Goal: Task Accomplishment & Management: Manage account settings

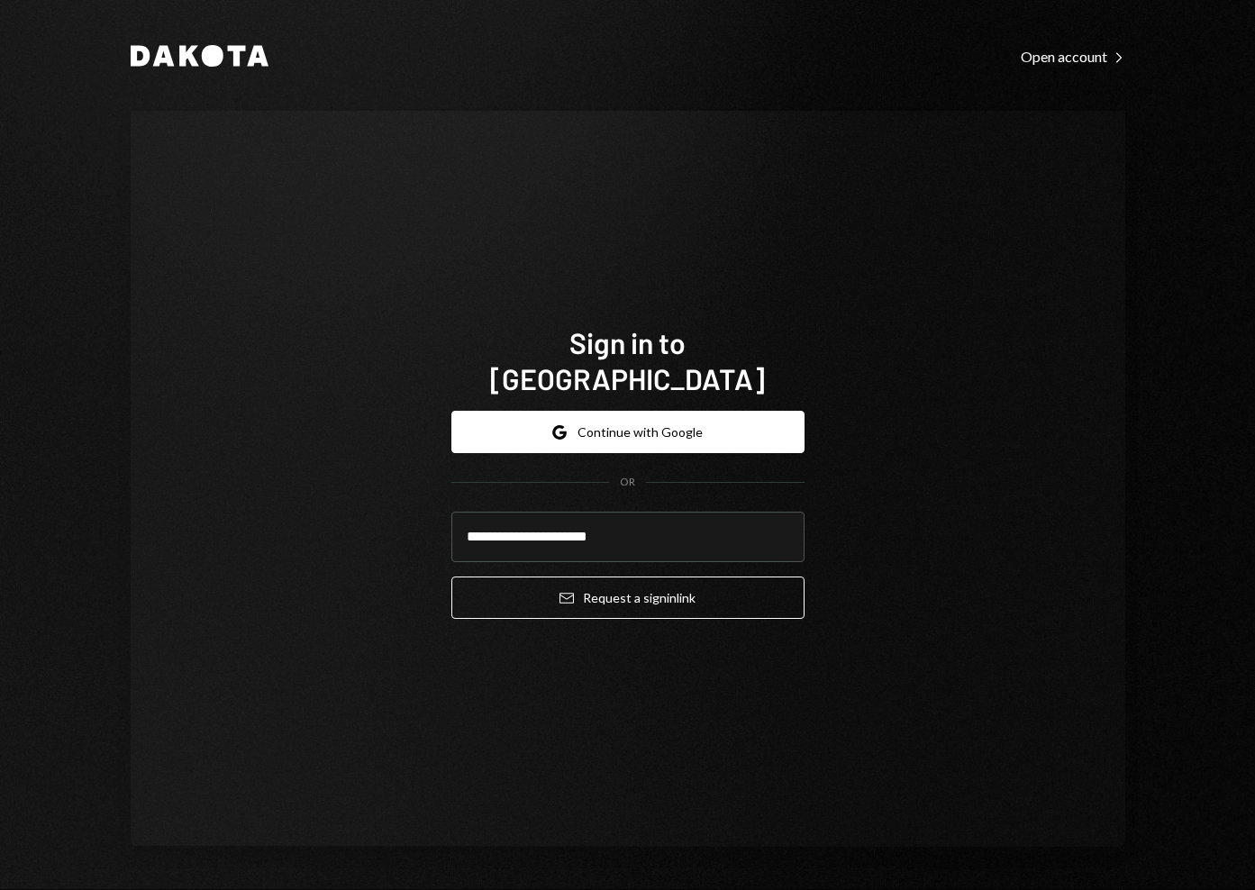
type input "**********"
click at [451, 577] on button "Email Request a sign in link" at bounding box center [627, 598] width 353 height 42
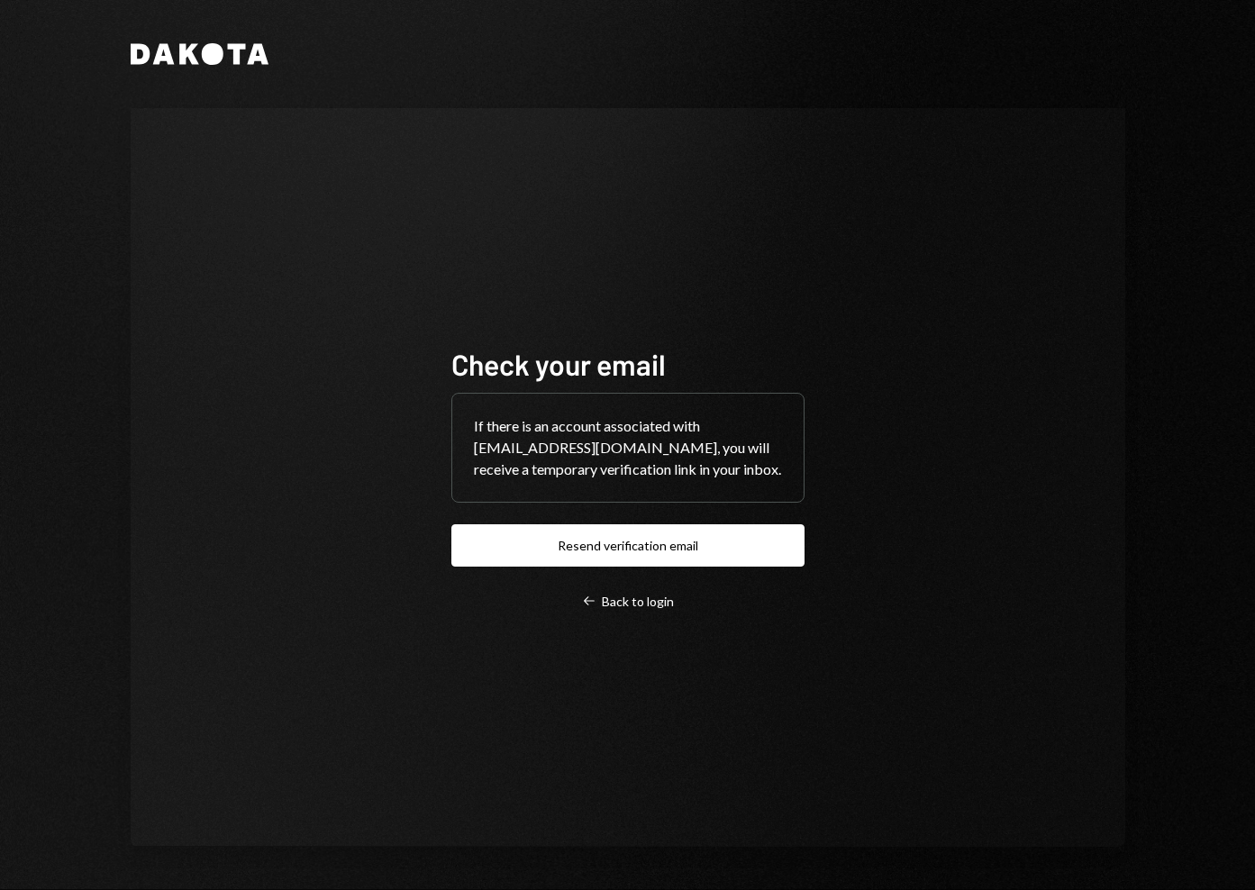
click at [104, 580] on div "Dakota Check your email If there is an account associated with waleed.devco@rai…" at bounding box center [627, 445] width 1081 height 890
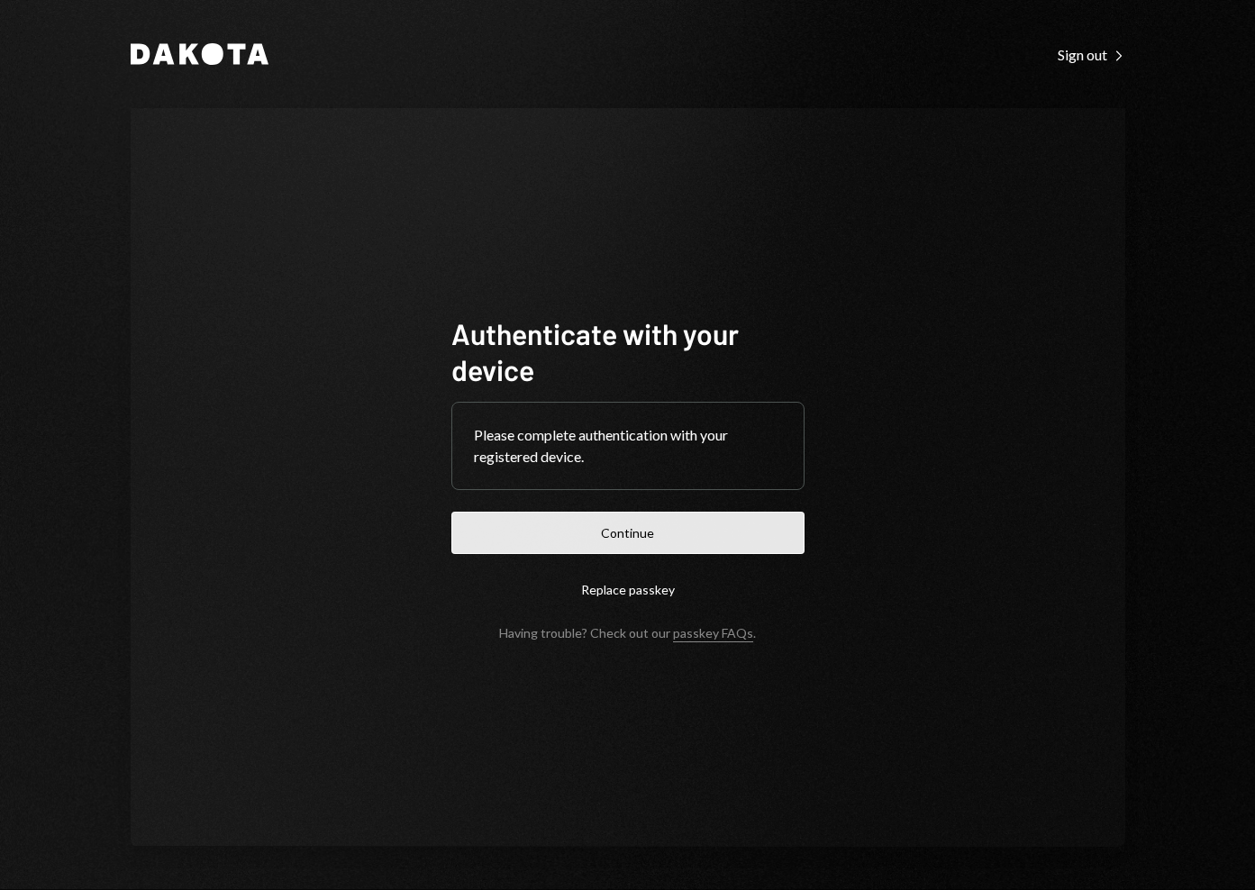
click at [656, 535] on button "Continue" at bounding box center [627, 533] width 353 height 42
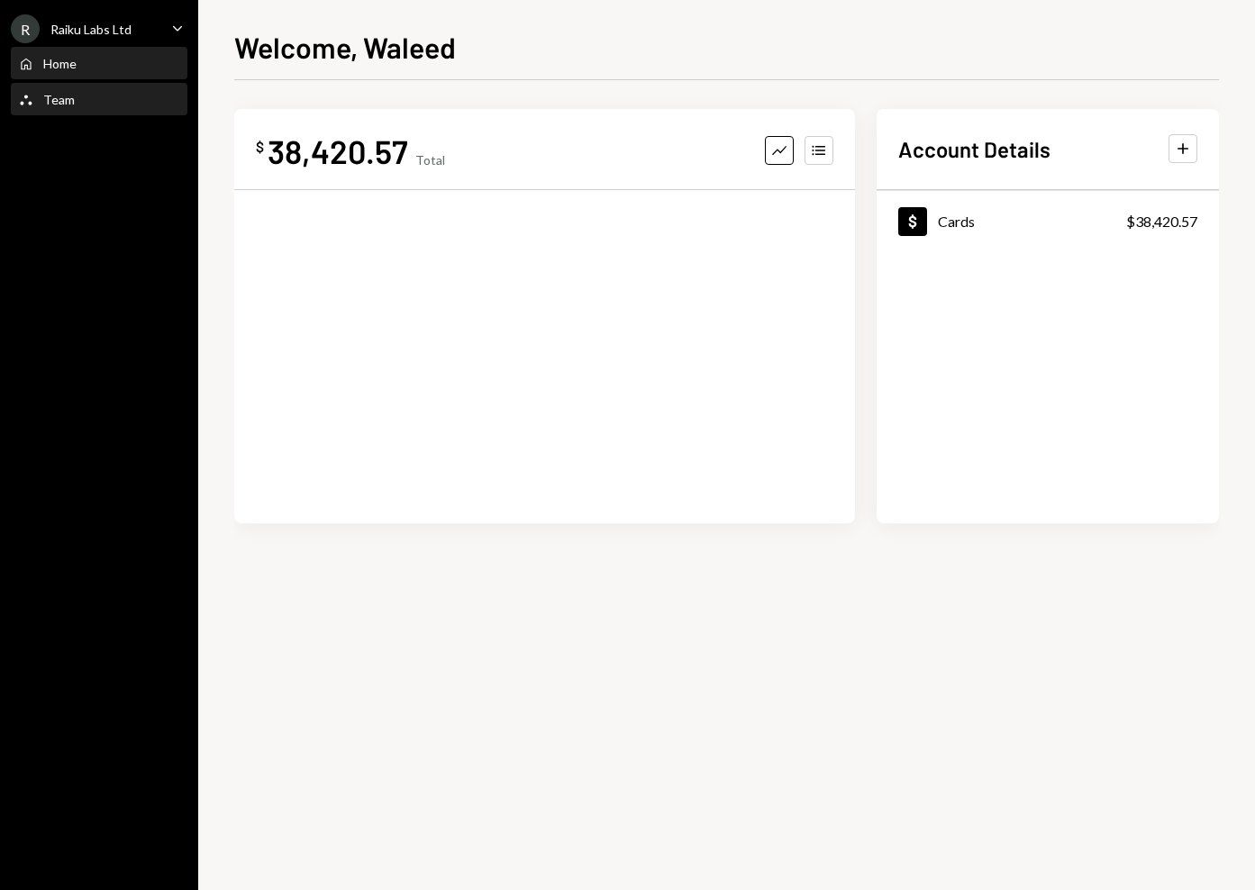
click at [100, 95] on div "Team Team" at bounding box center [99, 100] width 162 height 16
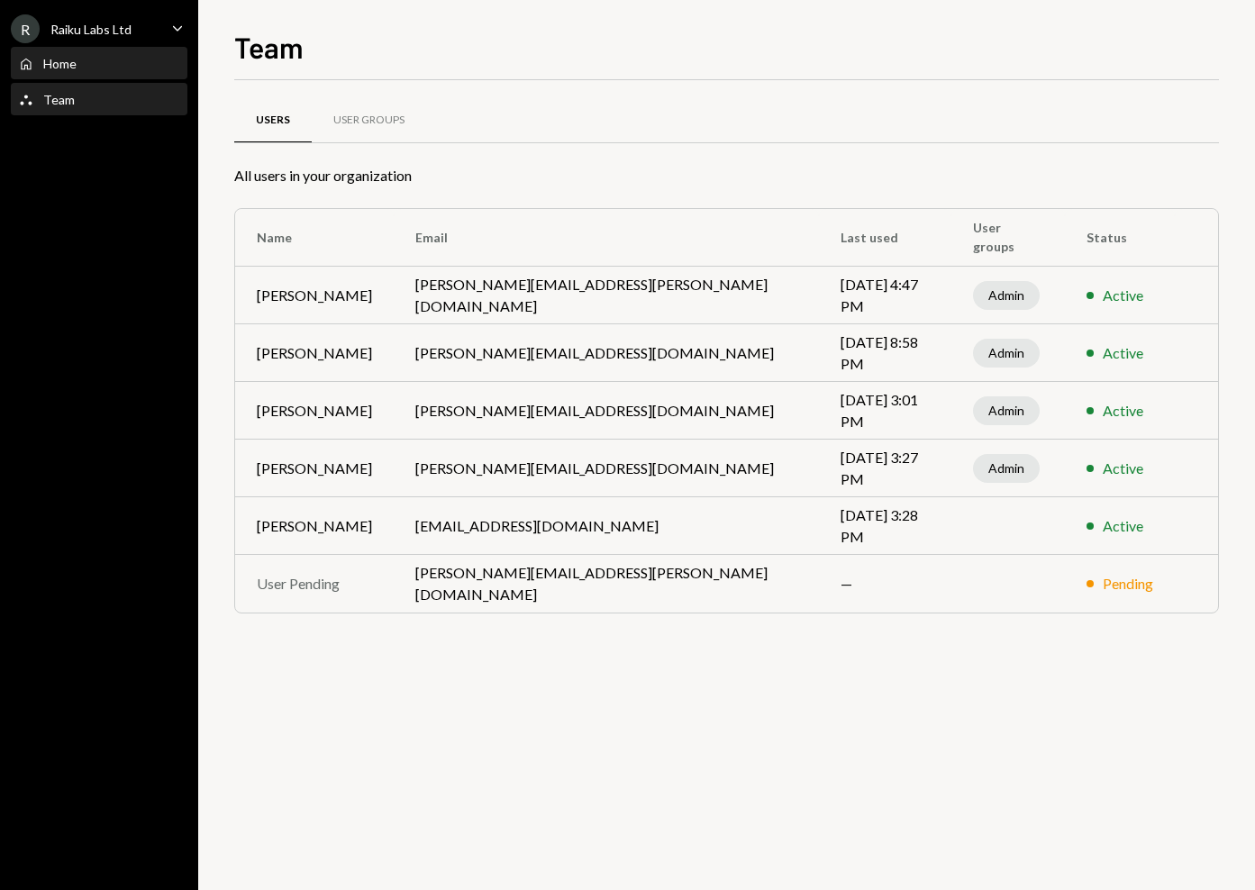
click at [75, 64] on div "Home" at bounding box center [59, 63] width 33 height 15
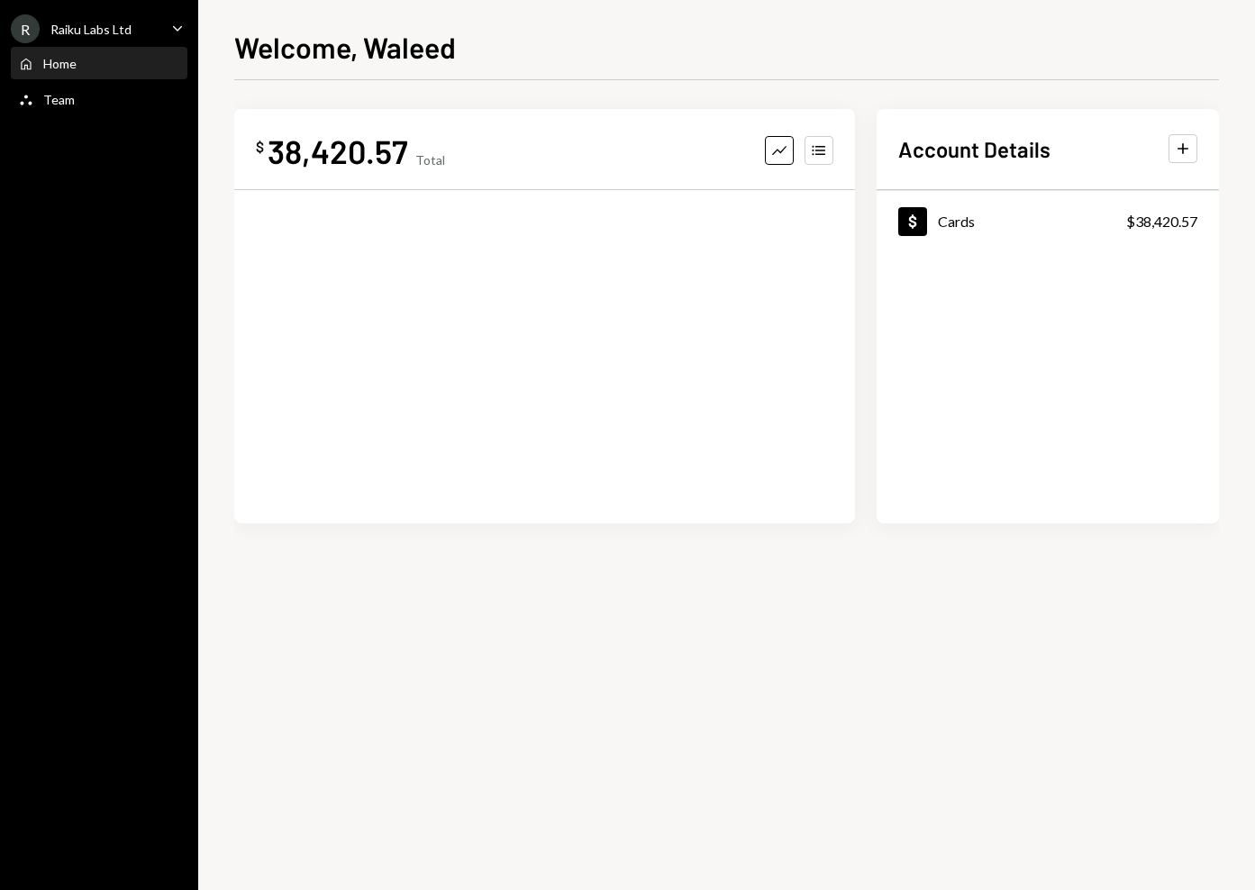
click at [152, 28] on div "R Raiku Labs Ltd Caret Down" at bounding box center [99, 28] width 198 height 29
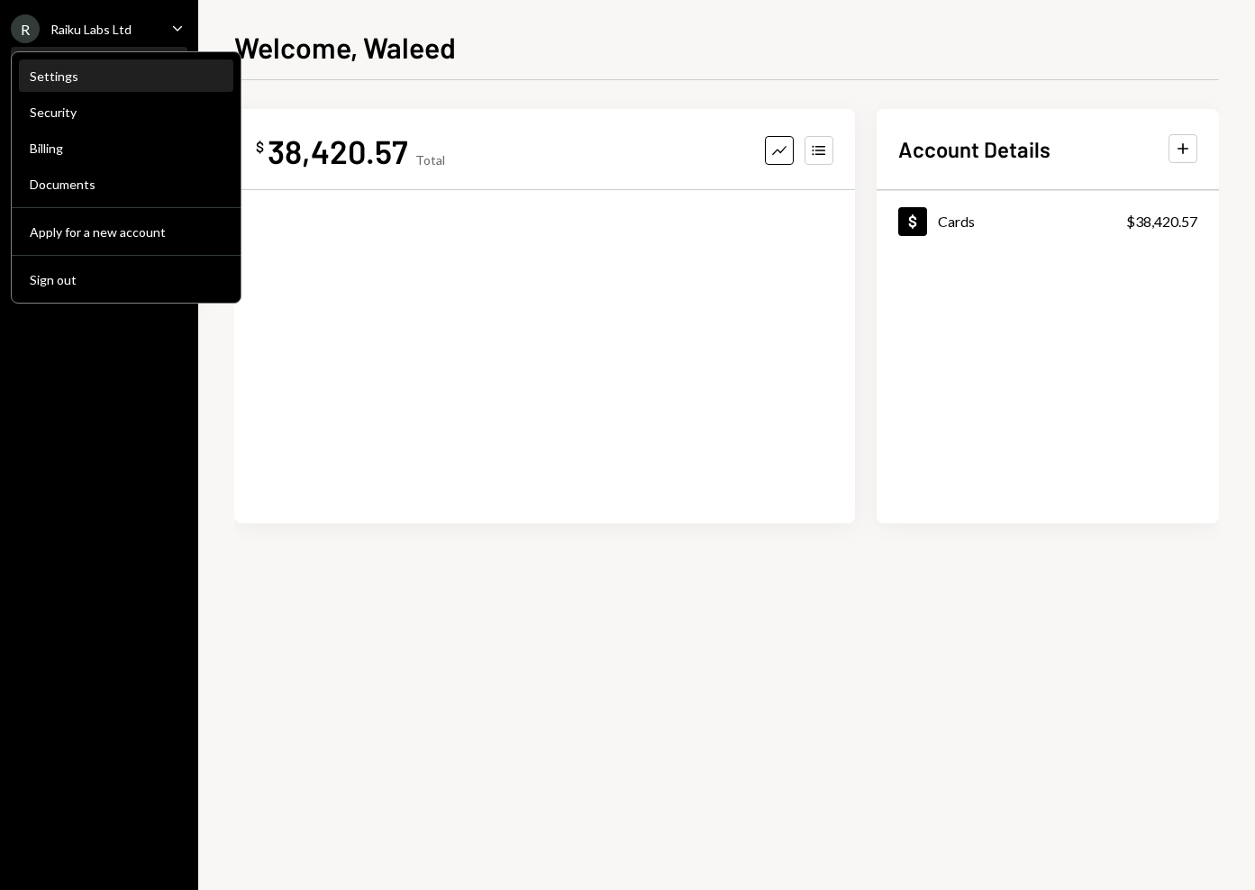
click at [68, 77] on div "Settings" at bounding box center [126, 75] width 193 height 15
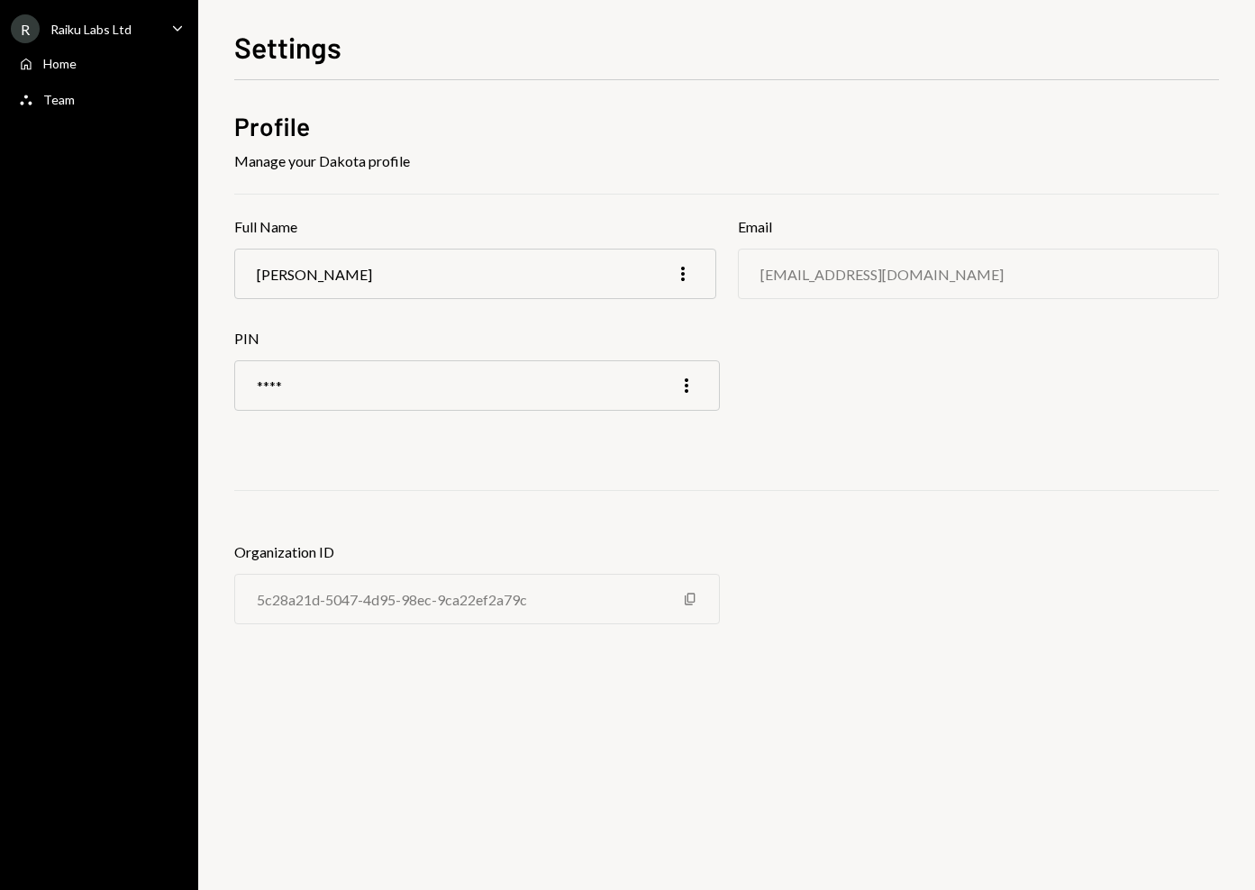
click at [101, 26] on div "Raiku Labs Ltd" at bounding box center [90, 29] width 81 height 15
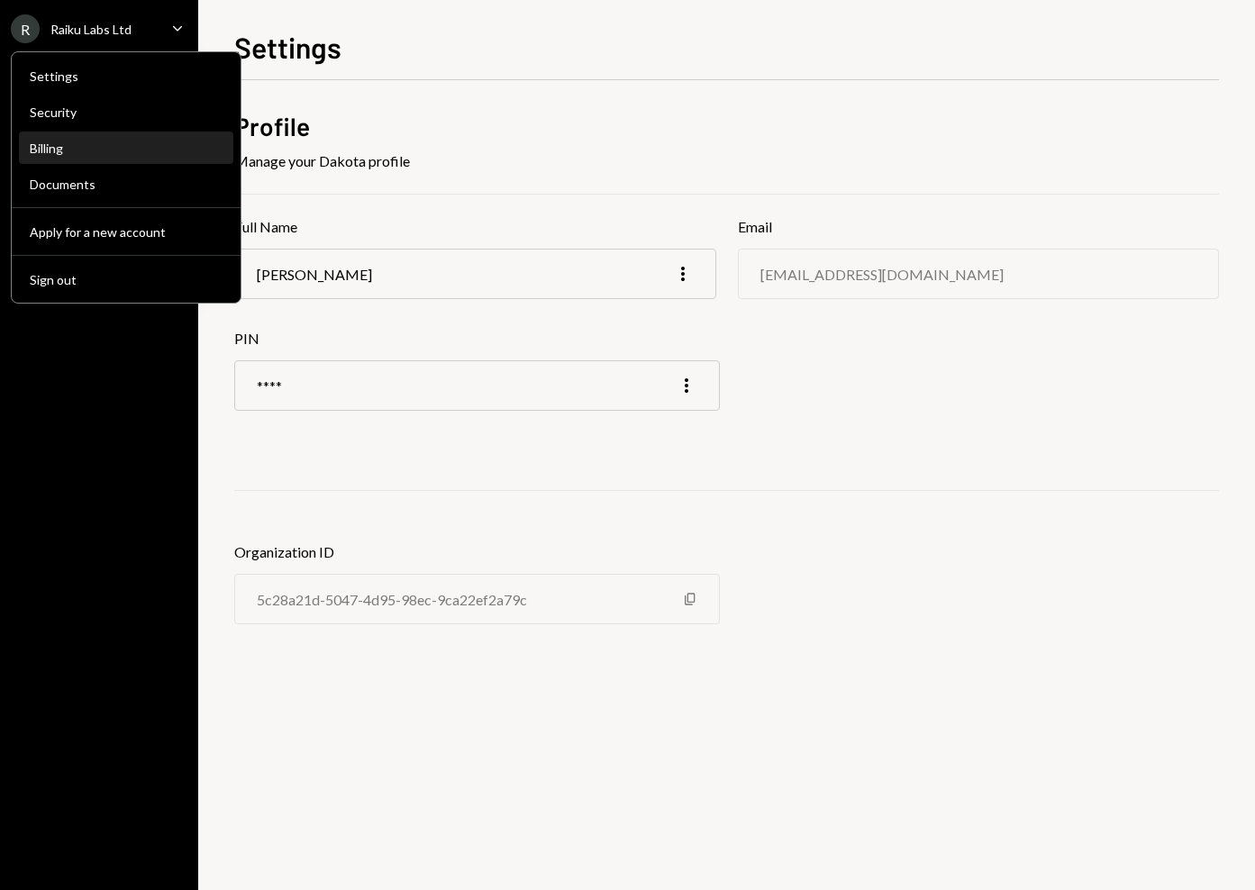
click at [78, 133] on div "Billing" at bounding box center [126, 148] width 193 height 31
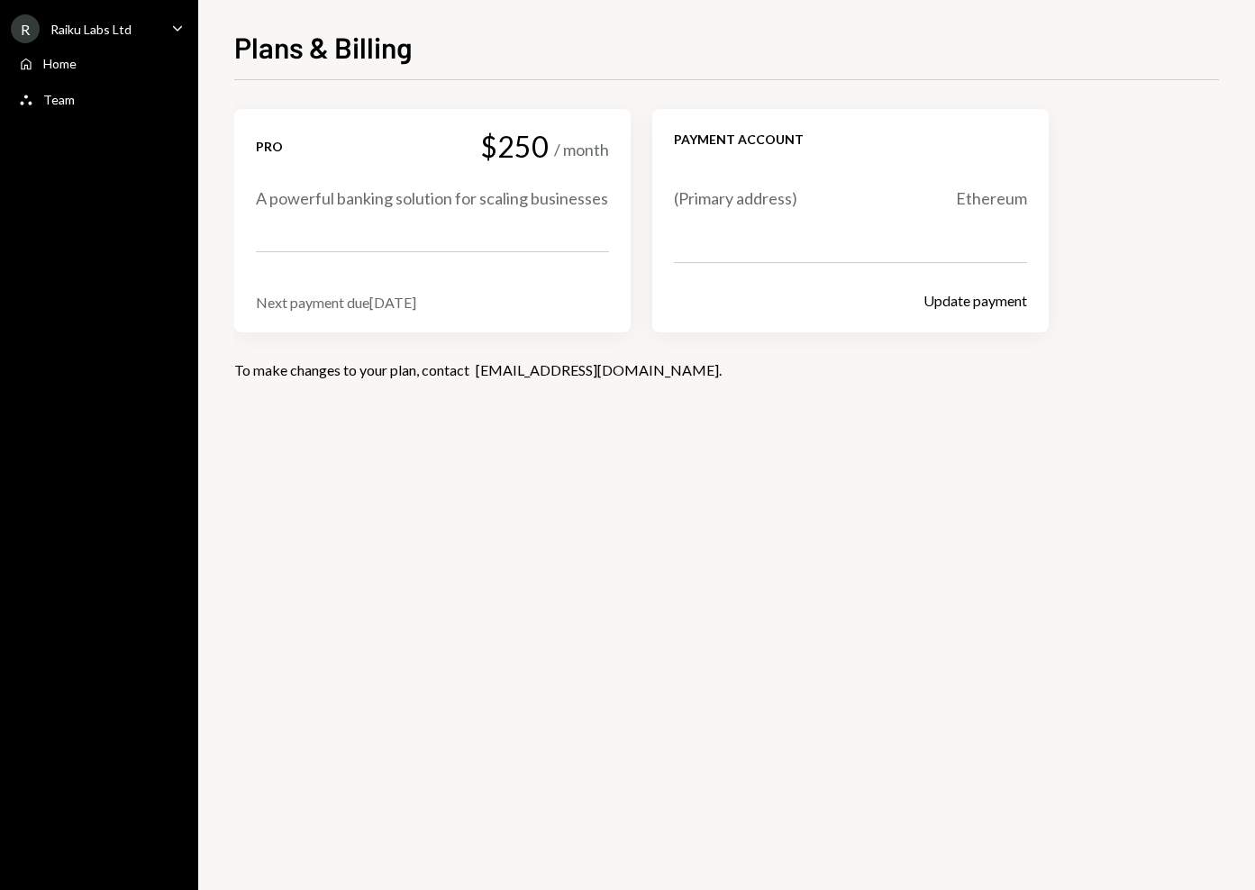
click at [114, 44] on ul "R Raiku Labs Ltd Caret Down Home Home Team Team" at bounding box center [99, 59] width 198 height 119
click at [106, 20] on div "R Raiku Labs Ltd" at bounding box center [71, 28] width 121 height 29
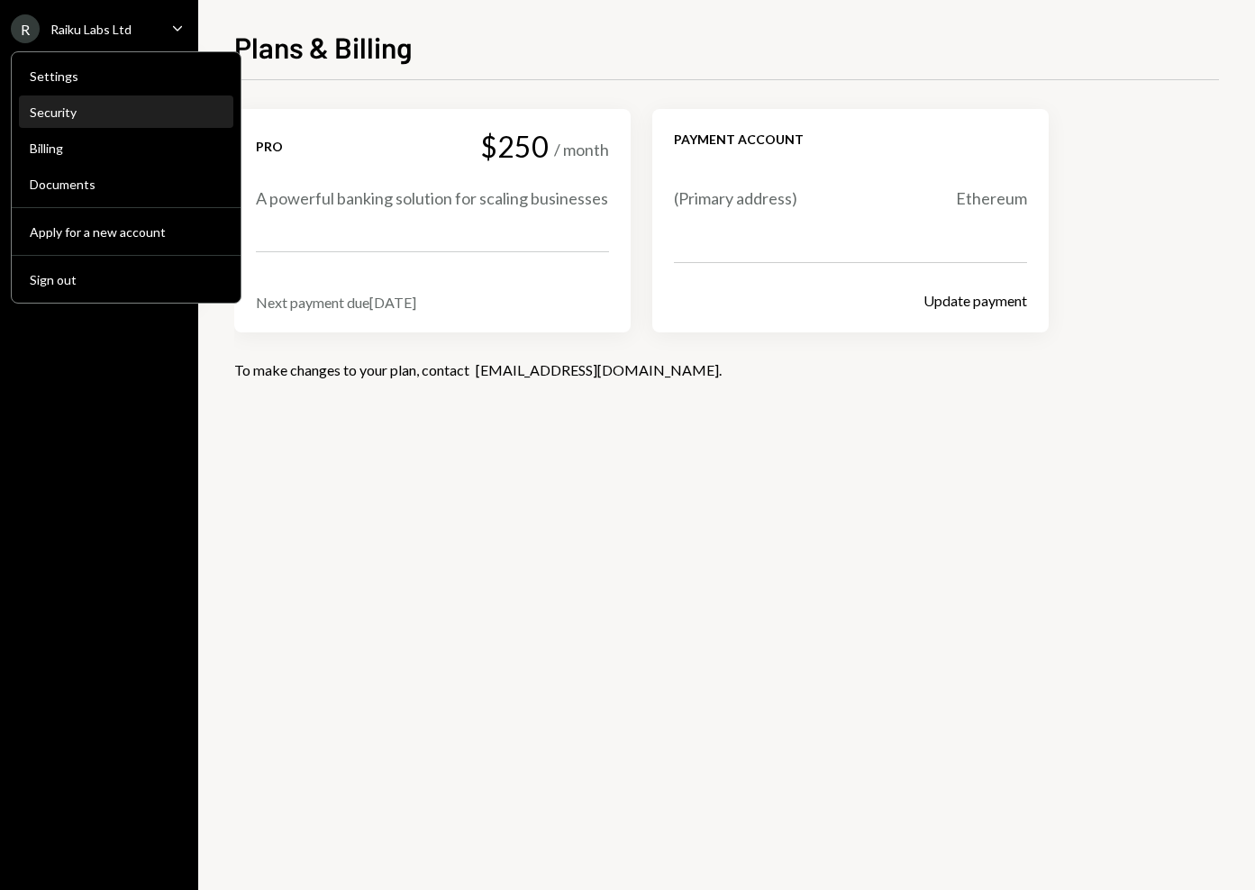
click at [85, 120] on div "Security" at bounding box center [126, 112] width 193 height 31
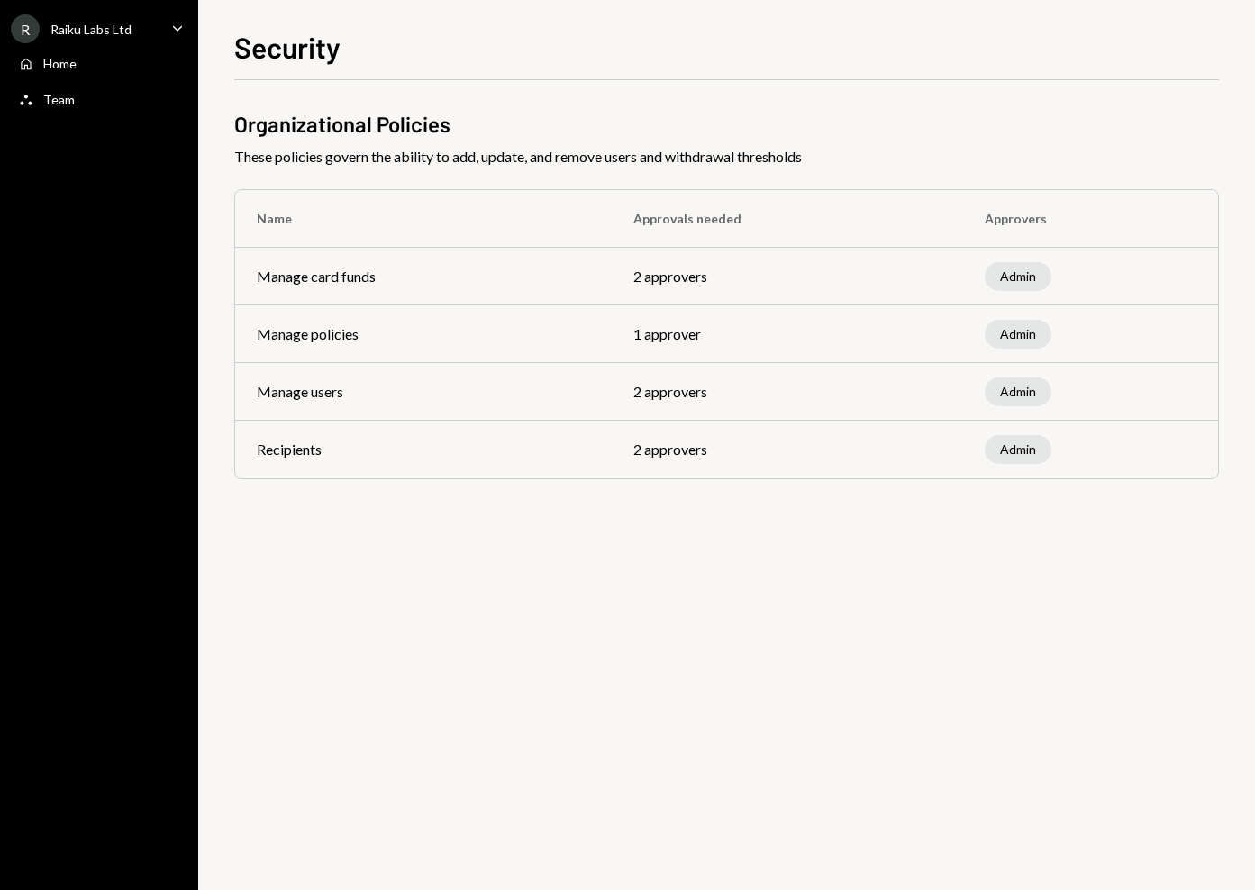
click at [192, 23] on div "R Raiku Labs Ltd Caret Down" at bounding box center [99, 28] width 198 height 29
click at [85, 52] on div "Home Home" at bounding box center [99, 64] width 162 height 31
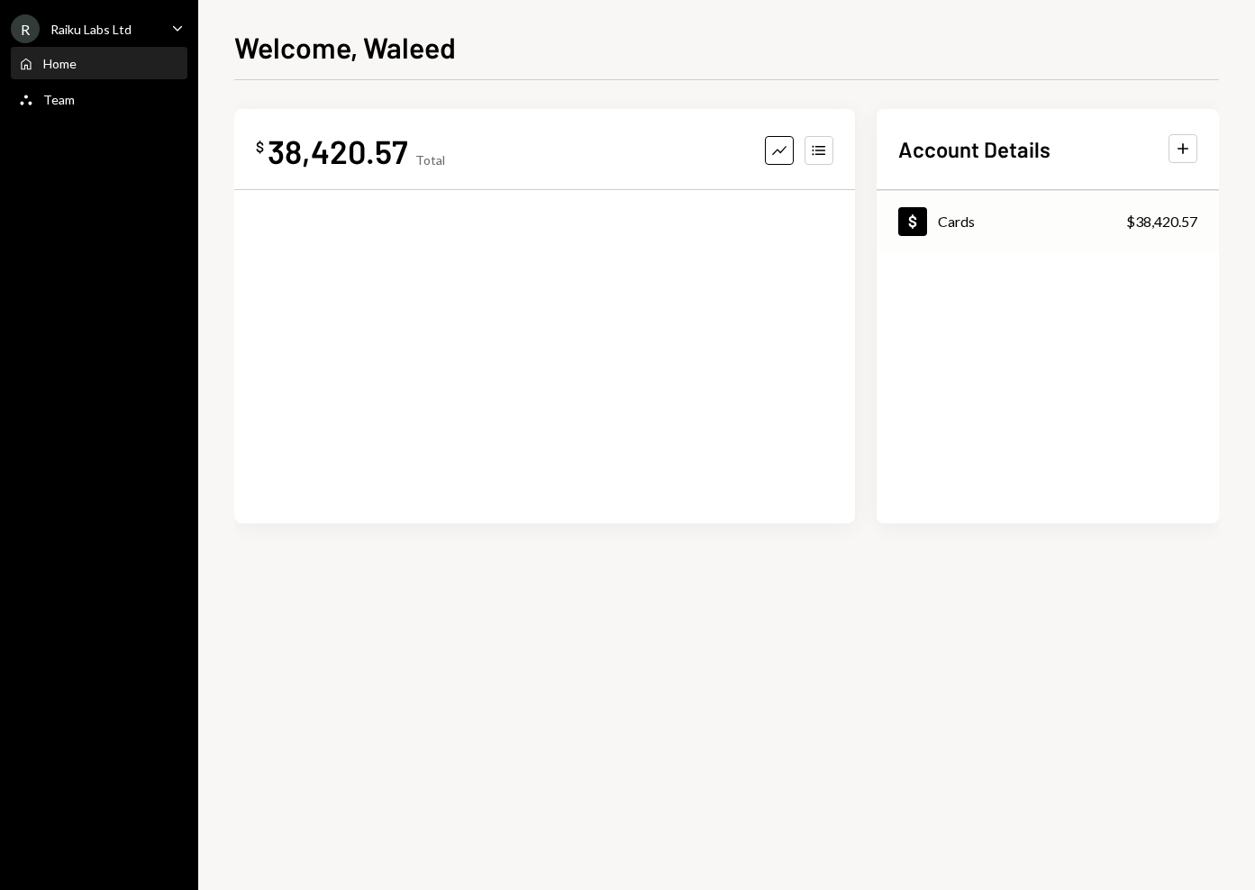
click at [1044, 224] on div "Dollar Cards $38,420.57" at bounding box center [1048, 222] width 342 height 59
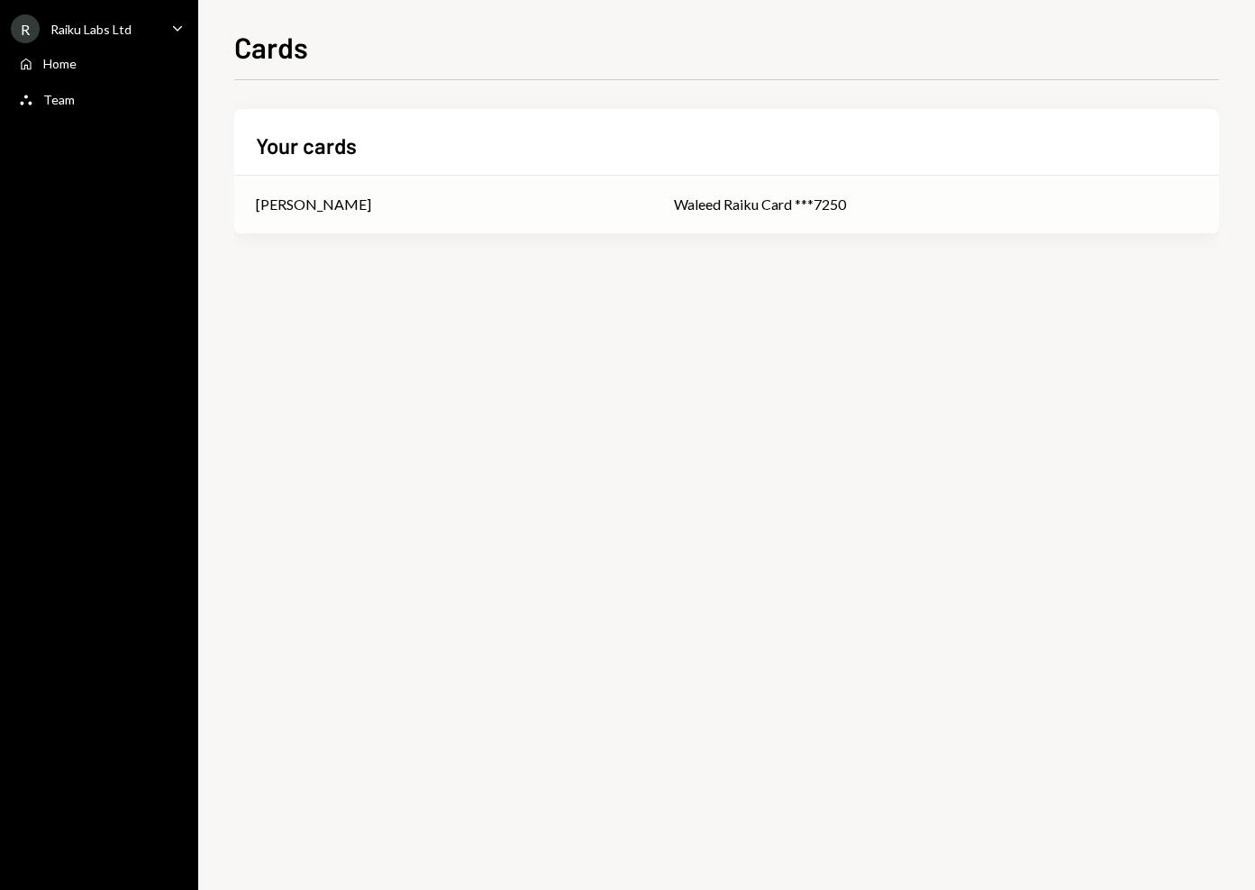
click at [760, 202] on div "Waleed Raiku Card ***7250" at bounding box center [935, 205] width 523 height 22
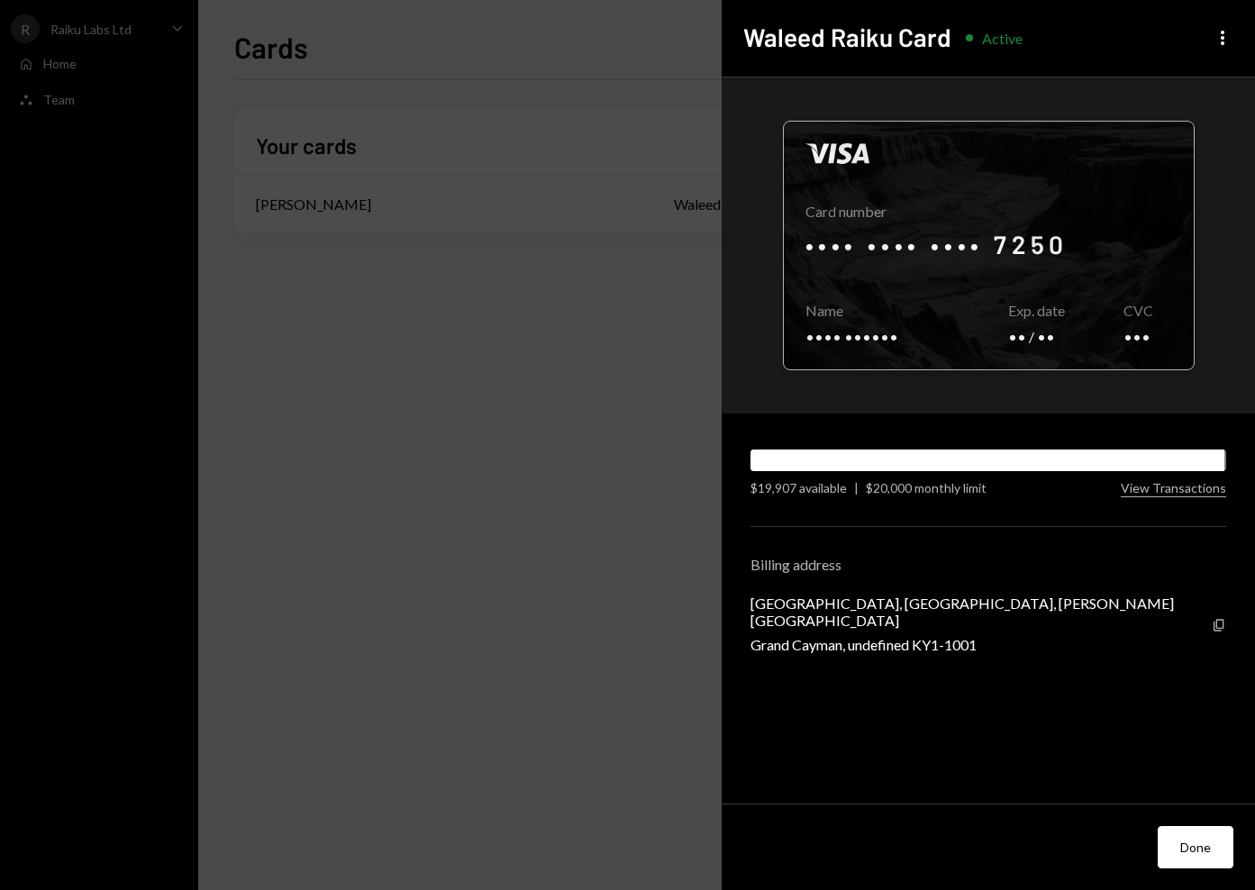
click at [1031, 249] on div at bounding box center [989, 246] width 410 height 248
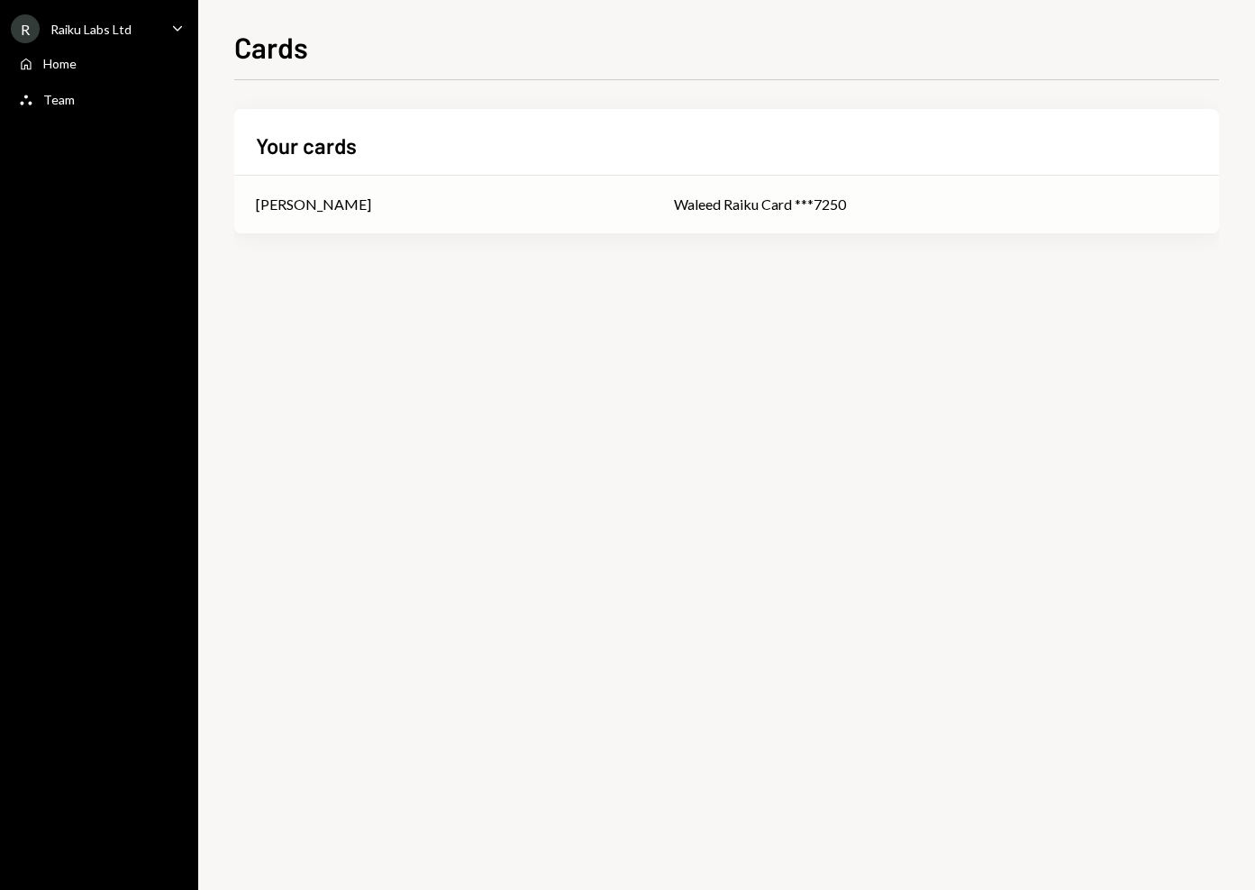
click at [652, 205] on td "Waleed Raiku Card ***7250" at bounding box center [935, 205] width 567 height 58
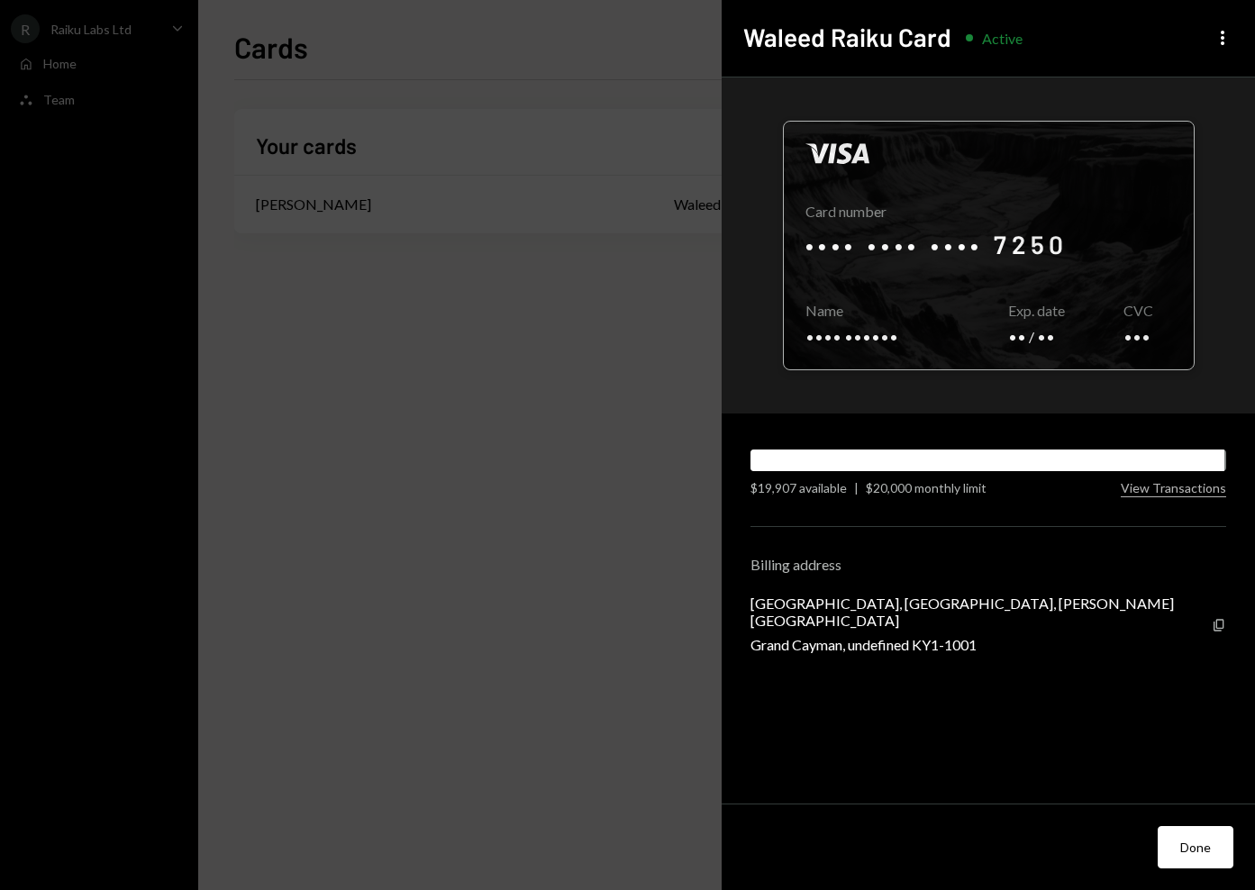
click at [1040, 317] on div at bounding box center [989, 246] width 410 height 248
